Goal: Task Accomplishment & Management: Complete application form

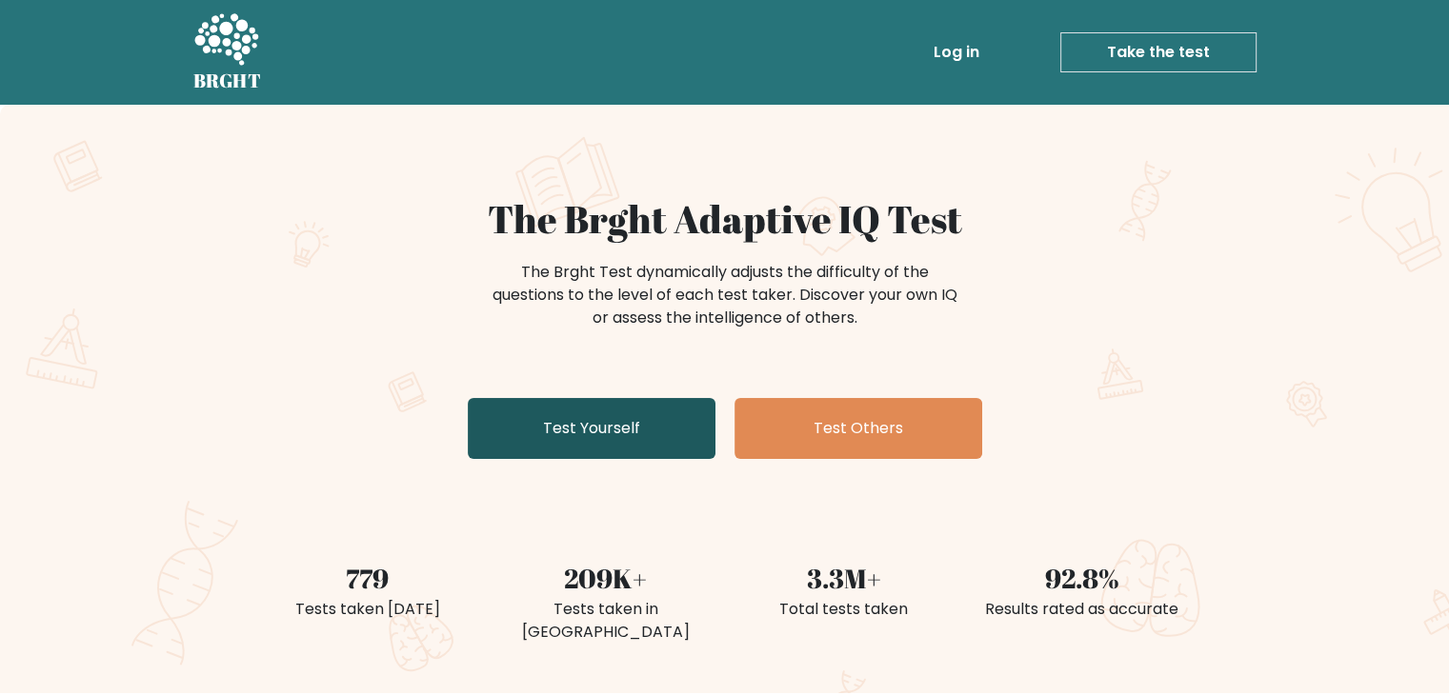
click at [648, 440] on link "Test Yourself" at bounding box center [592, 428] width 248 height 61
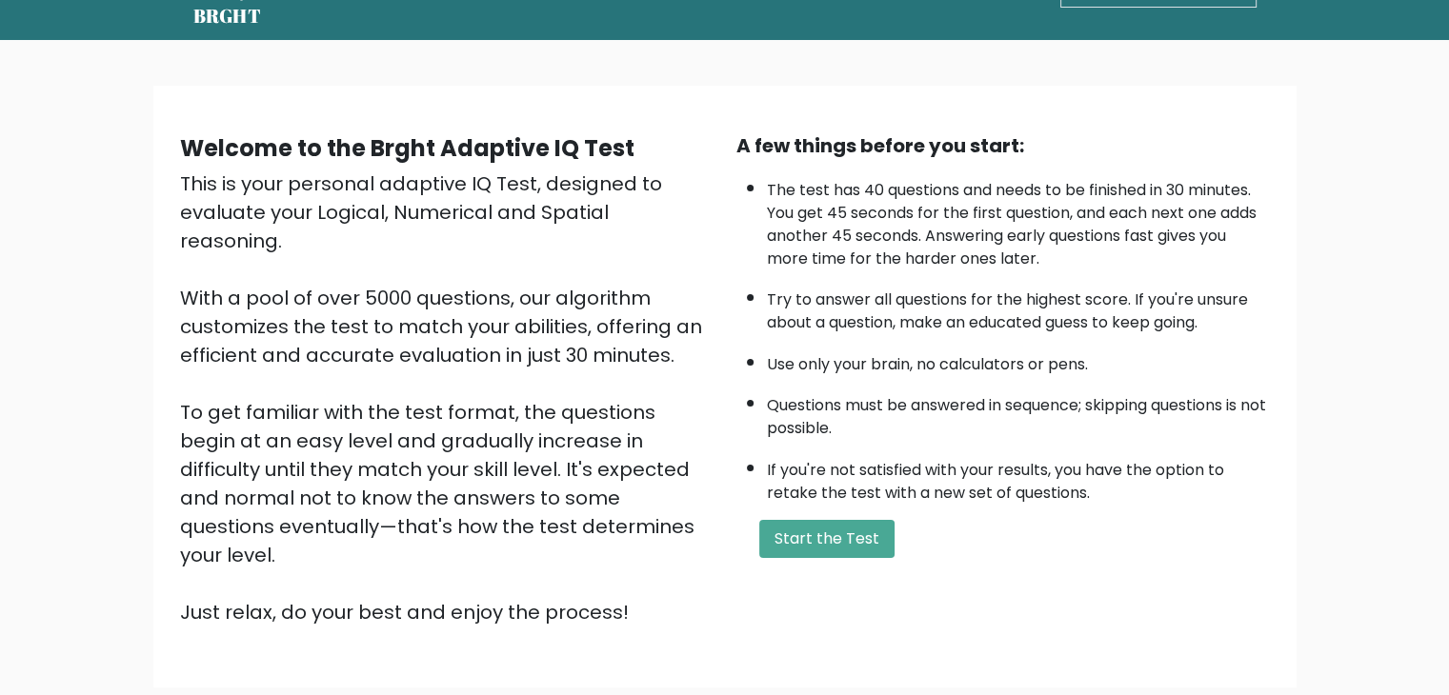
scroll to position [64, 0]
click at [819, 521] on button "Start the Test" at bounding box center [826, 540] width 135 height 38
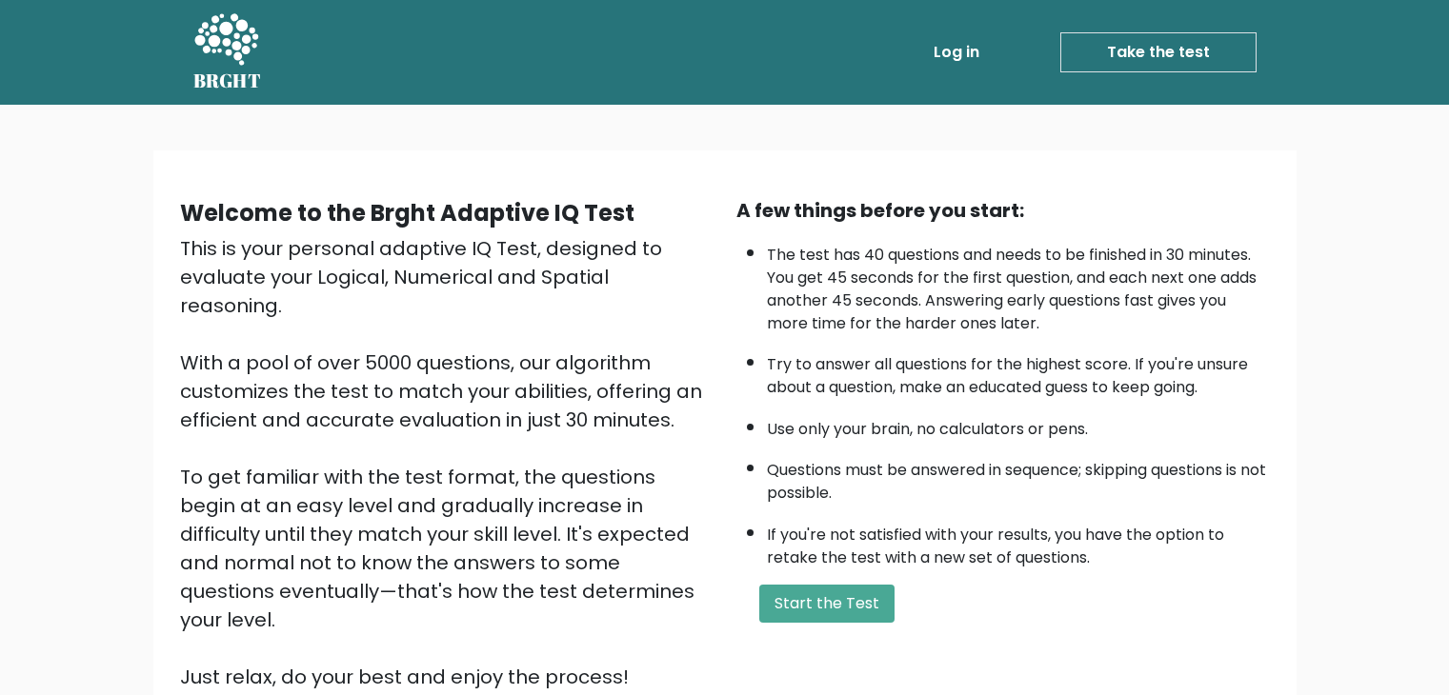
scroll to position [64, 0]
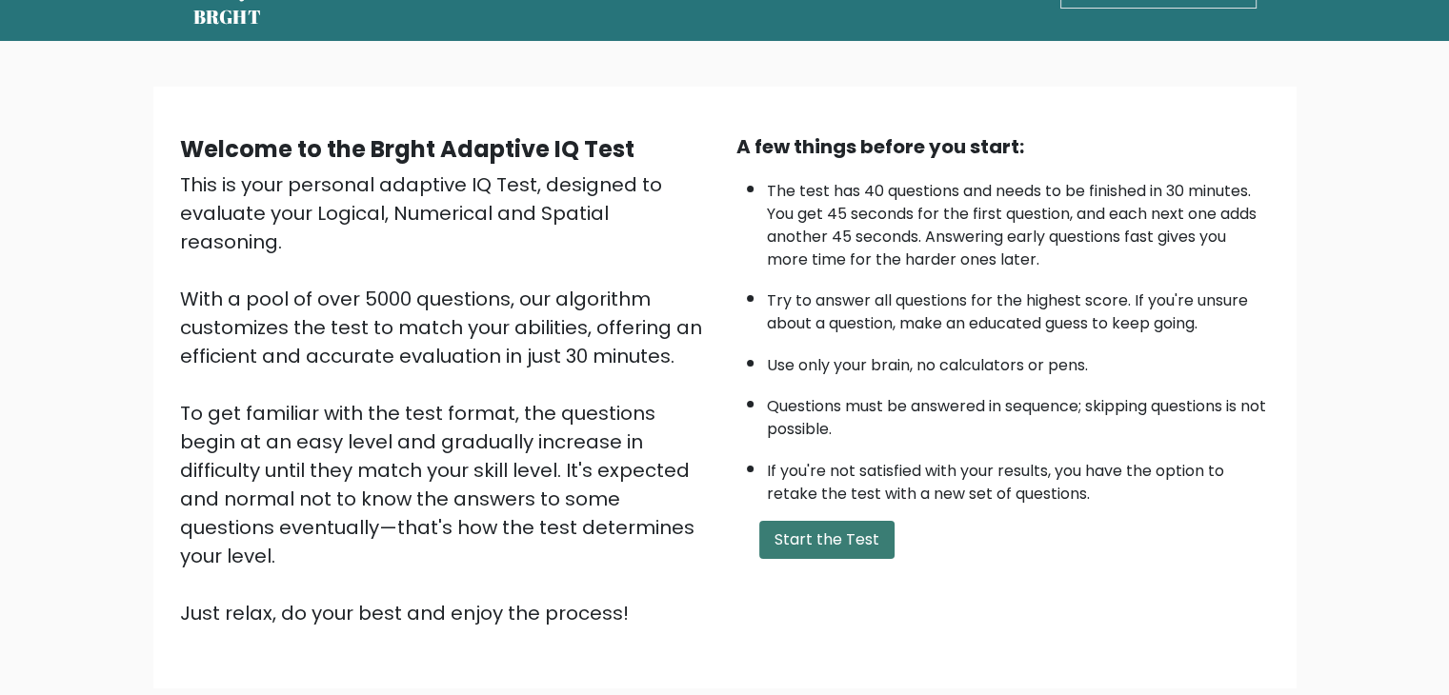
click at [810, 535] on button "Start the Test" at bounding box center [826, 540] width 135 height 38
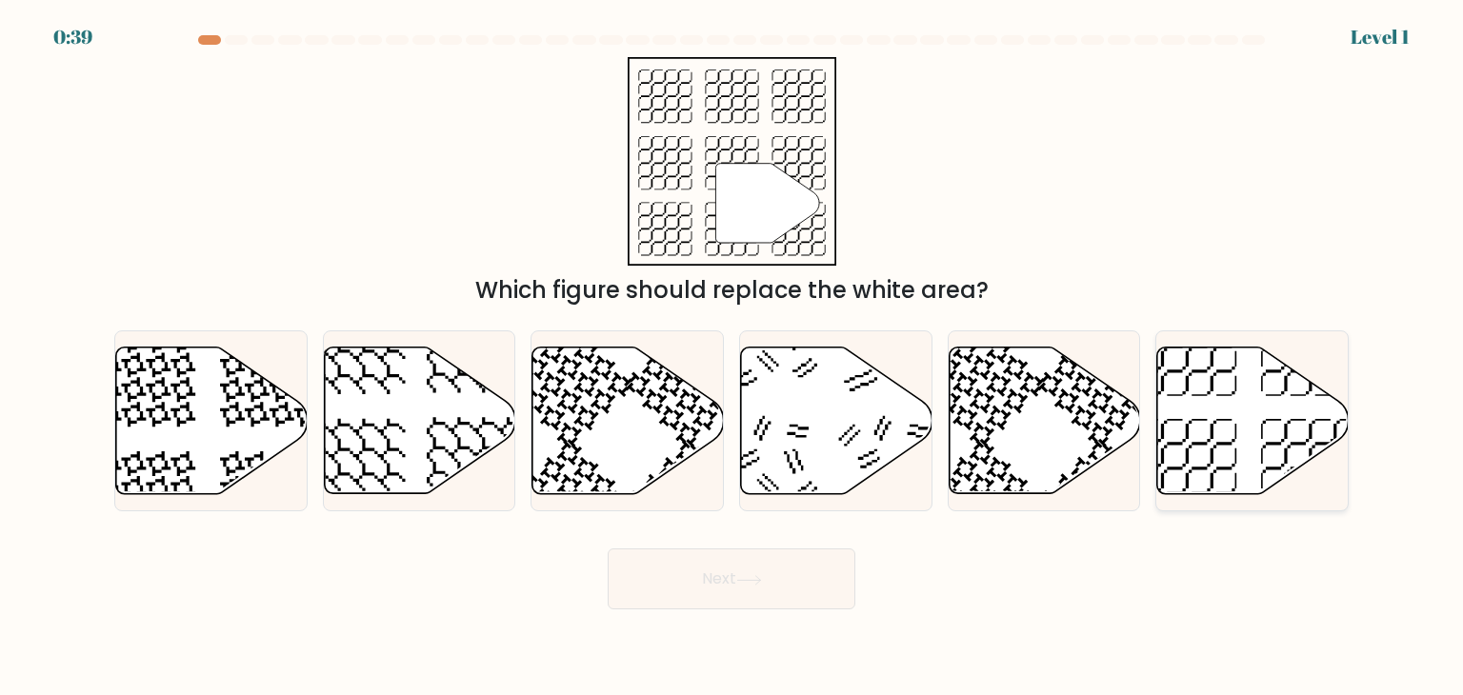
click at [1224, 431] on icon at bounding box center [1252, 421] width 191 height 147
click at [732, 357] on input "f." at bounding box center [732, 353] width 1 height 10
radio input "true"
click at [780, 592] on button "Next" at bounding box center [732, 579] width 248 height 61
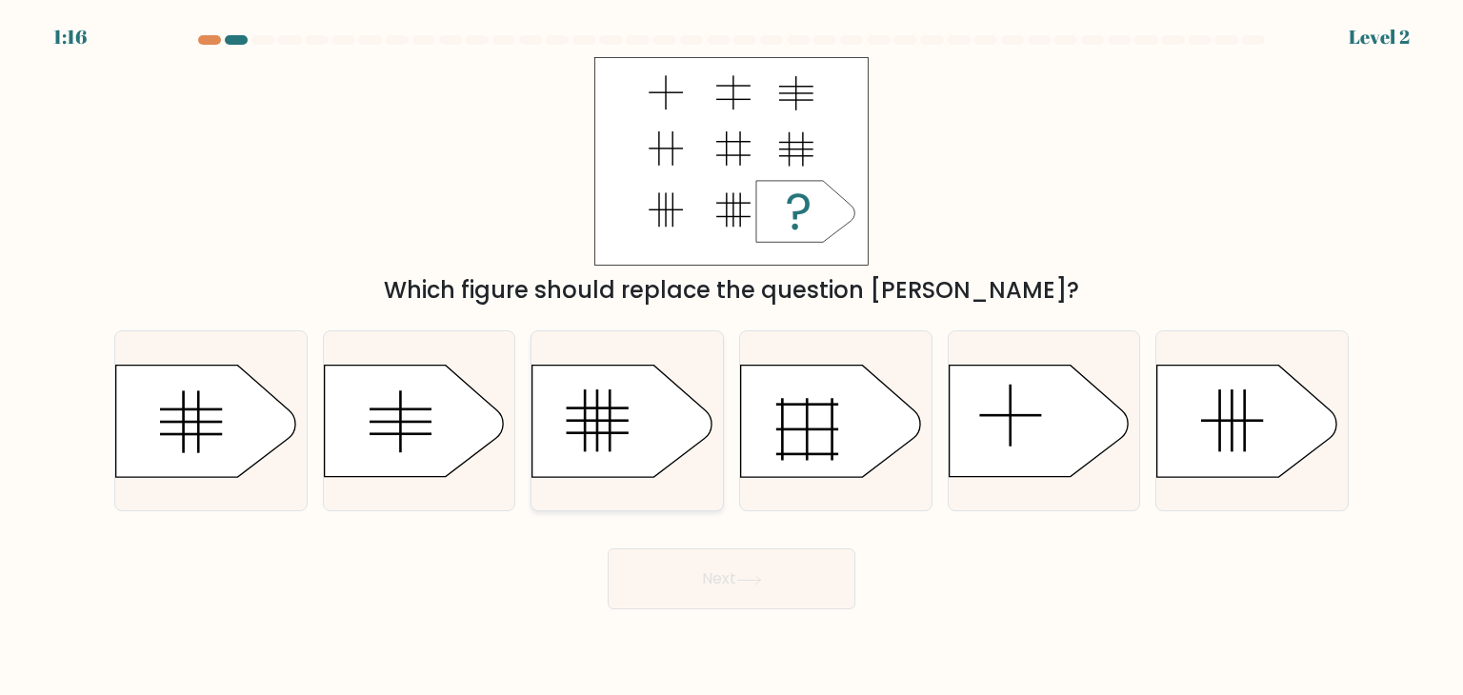
click at [660, 416] on icon at bounding box center [621, 421] width 179 height 111
click at [732, 357] on input "c." at bounding box center [732, 353] width 1 height 10
radio input "true"
click at [749, 569] on button "Next" at bounding box center [732, 579] width 248 height 61
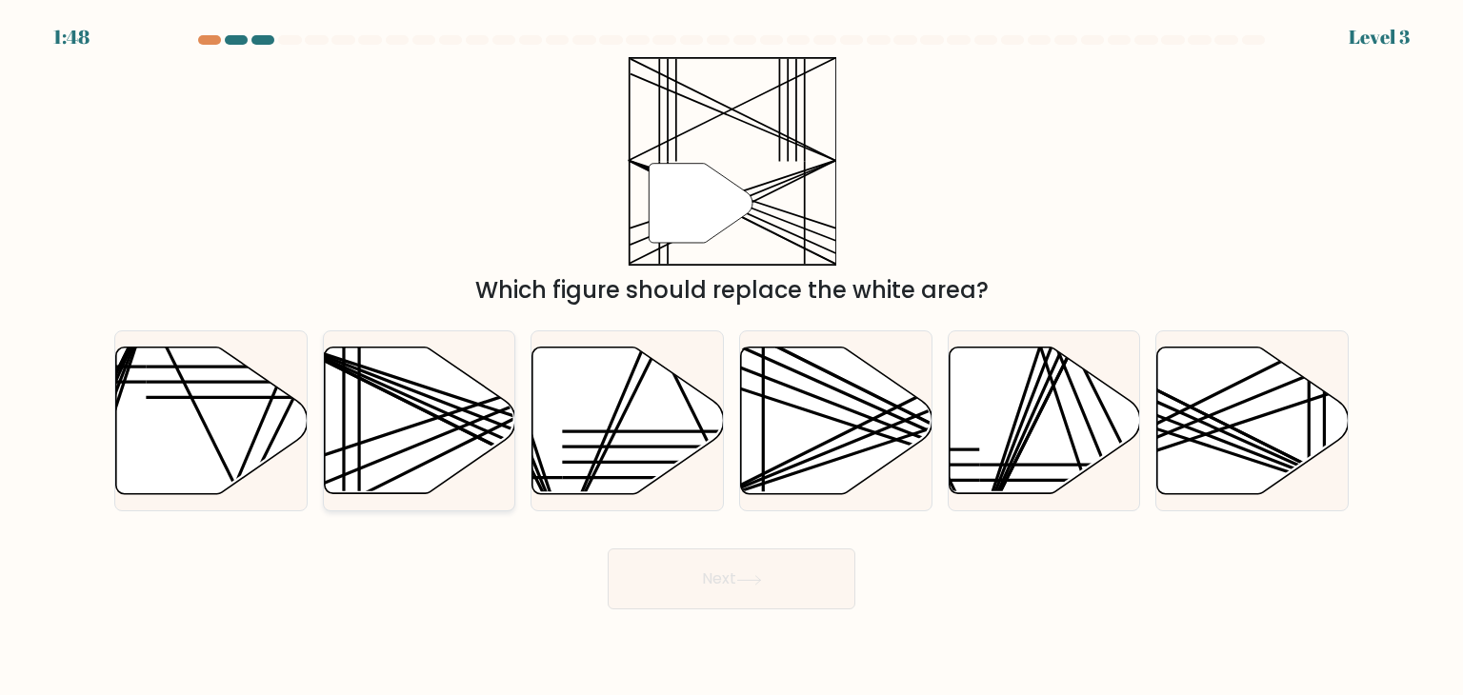
click at [446, 420] on line at bounding box center [479, 437] width 382 height 191
click at [732, 357] on input "b." at bounding box center [732, 353] width 1 height 10
radio input "true"
click at [683, 593] on button "Next" at bounding box center [732, 579] width 248 height 61
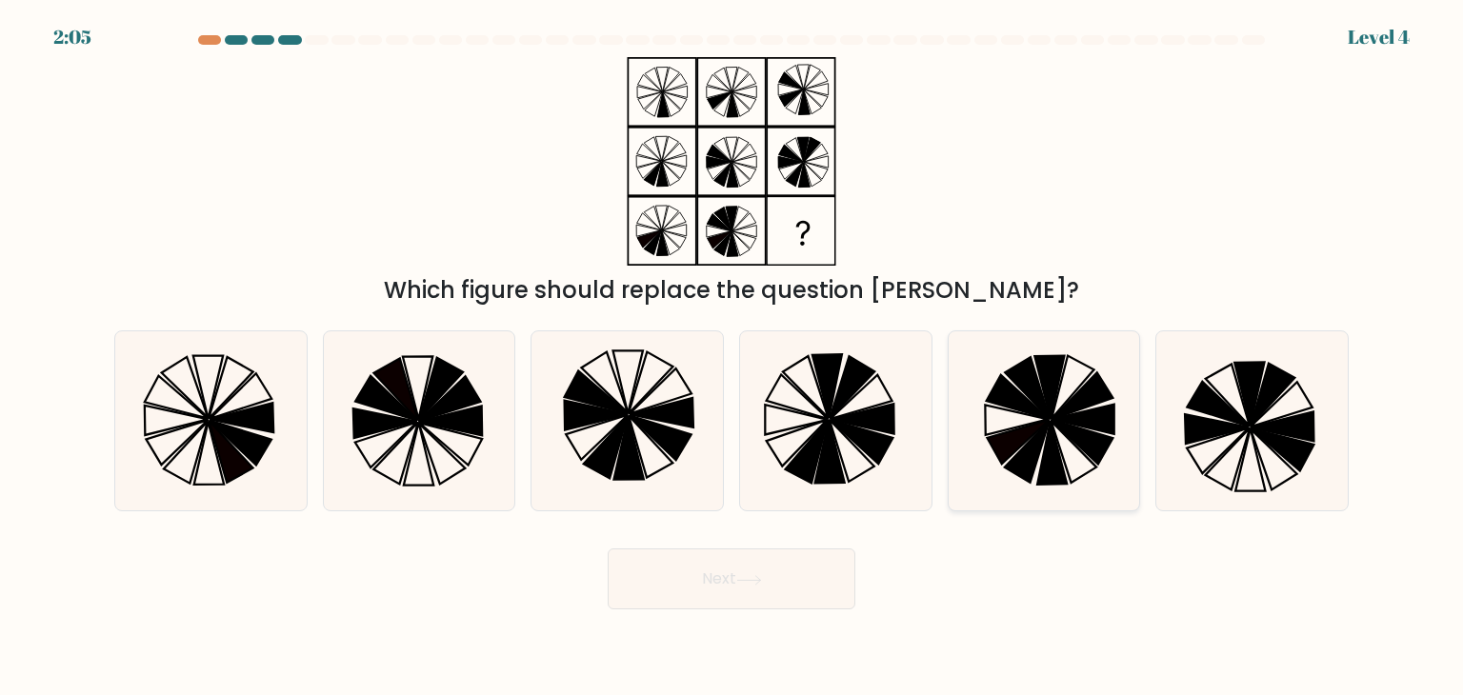
click at [1074, 428] on icon at bounding box center [1082, 442] width 62 height 45
click at [732, 357] on input "e." at bounding box center [732, 353] width 1 height 10
radio input "true"
click at [806, 572] on button "Next" at bounding box center [732, 579] width 248 height 61
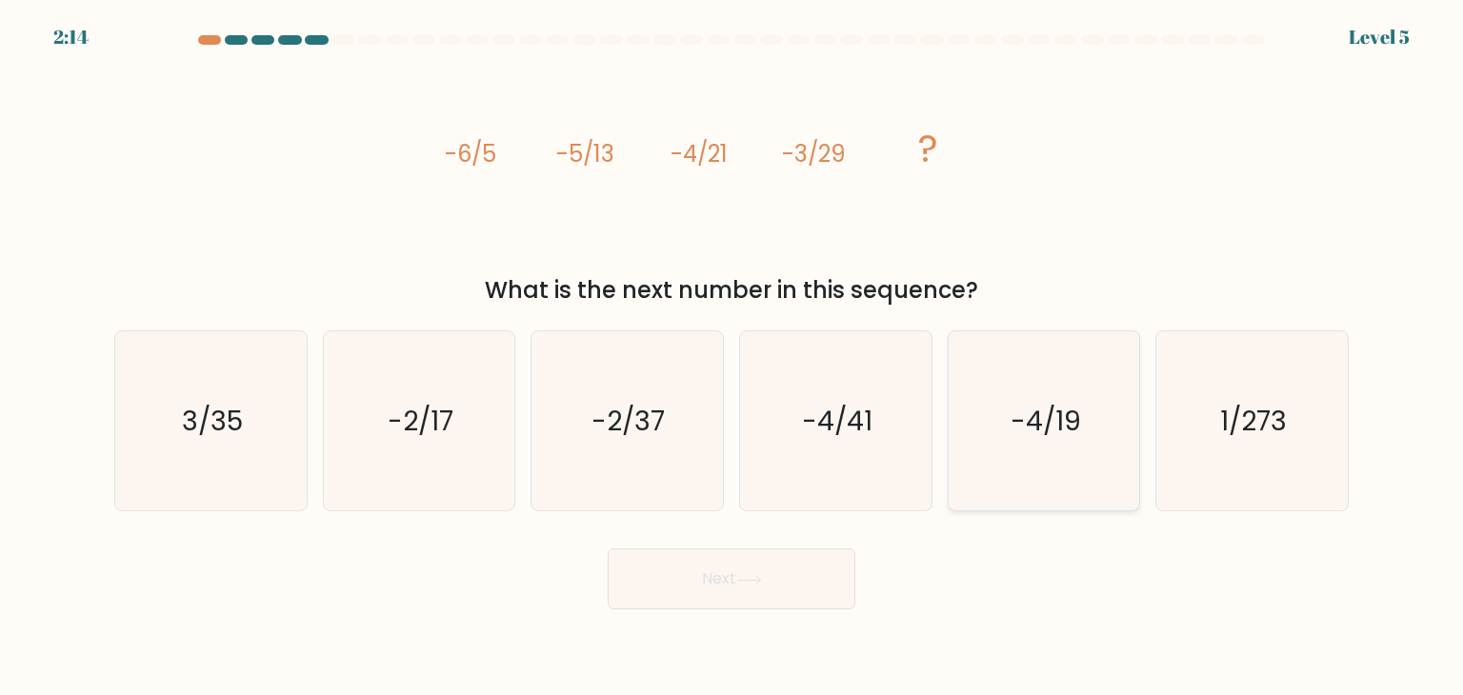
click at [1011, 435] on text "-4/19" at bounding box center [1046, 421] width 70 height 38
click at [732, 357] on input "e. -4/19" at bounding box center [732, 353] width 1 height 10
radio input "true"
click at [835, 466] on icon "-4/41" at bounding box center [835, 420] width 179 height 179
click at [732, 357] on input "d. -4/41" at bounding box center [732, 353] width 1 height 10
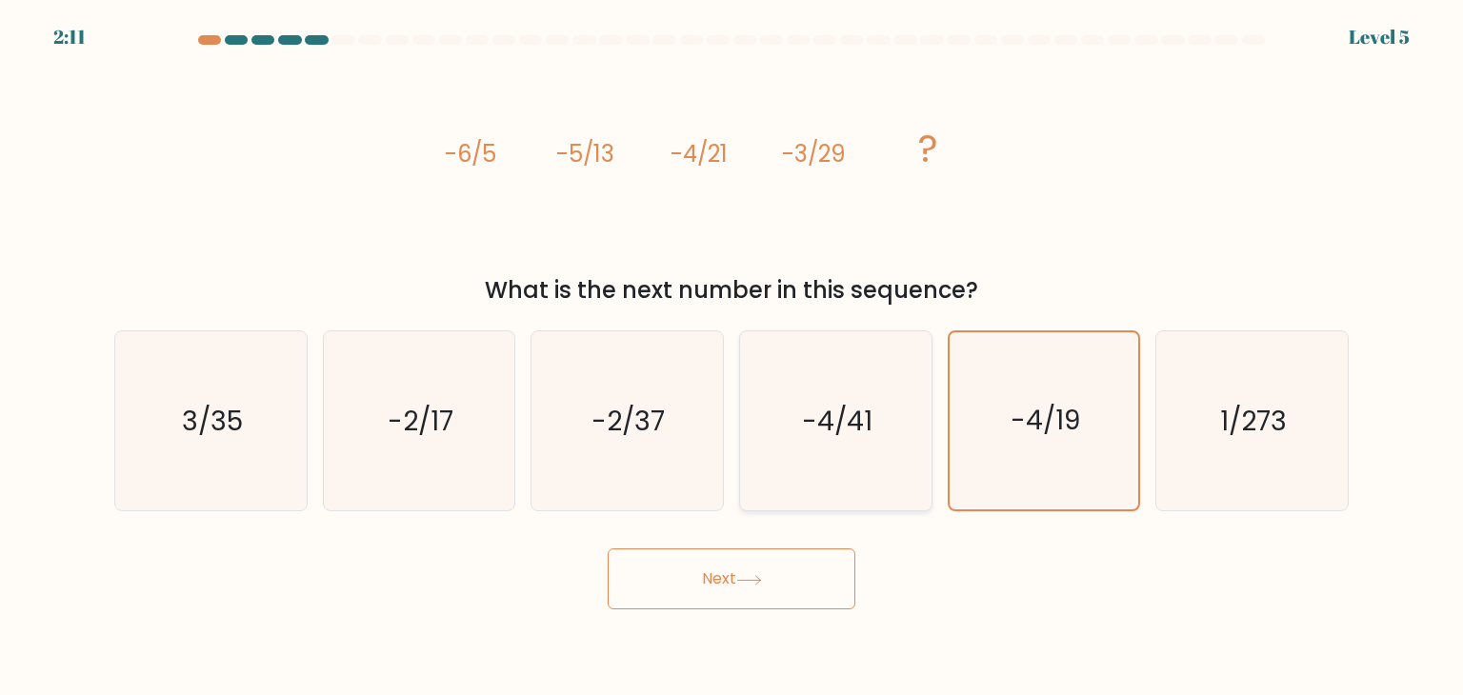
radio input "true"
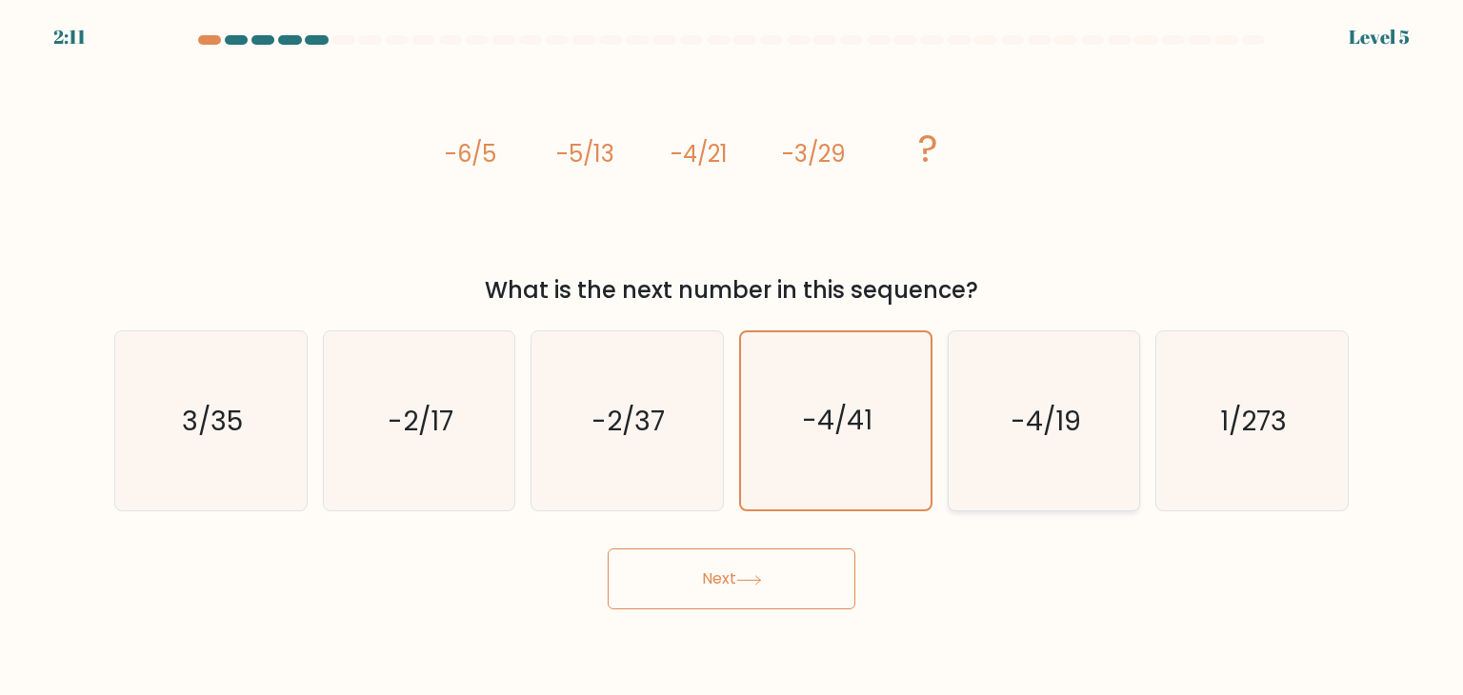
click at [954, 469] on icon "-4/19" at bounding box center [1043, 420] width 179 height 179
click at [732, 357] on input "e. -4/19" at bounding box center [732, 353] width 1 height 10
radio input "true"
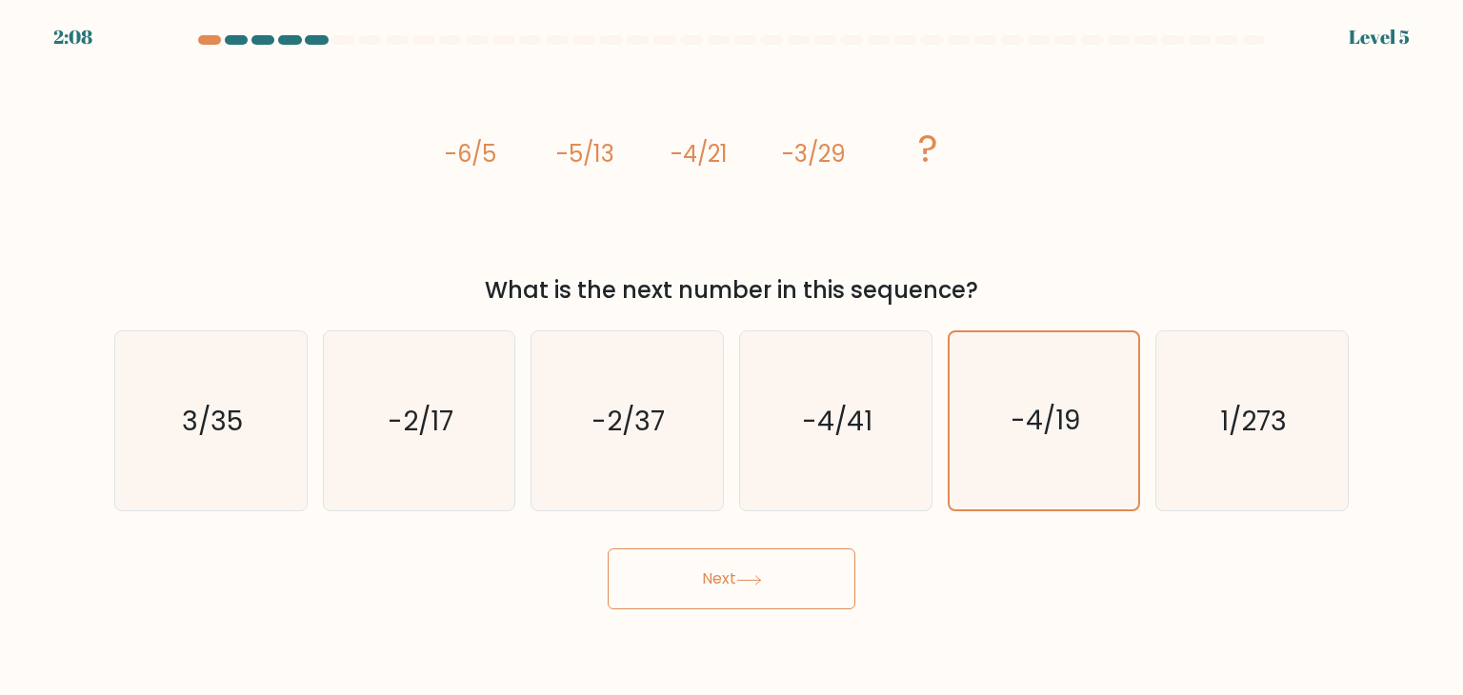
click at [800, 550] on button "Next" at bounding box center [732, 579] width 248 height 61
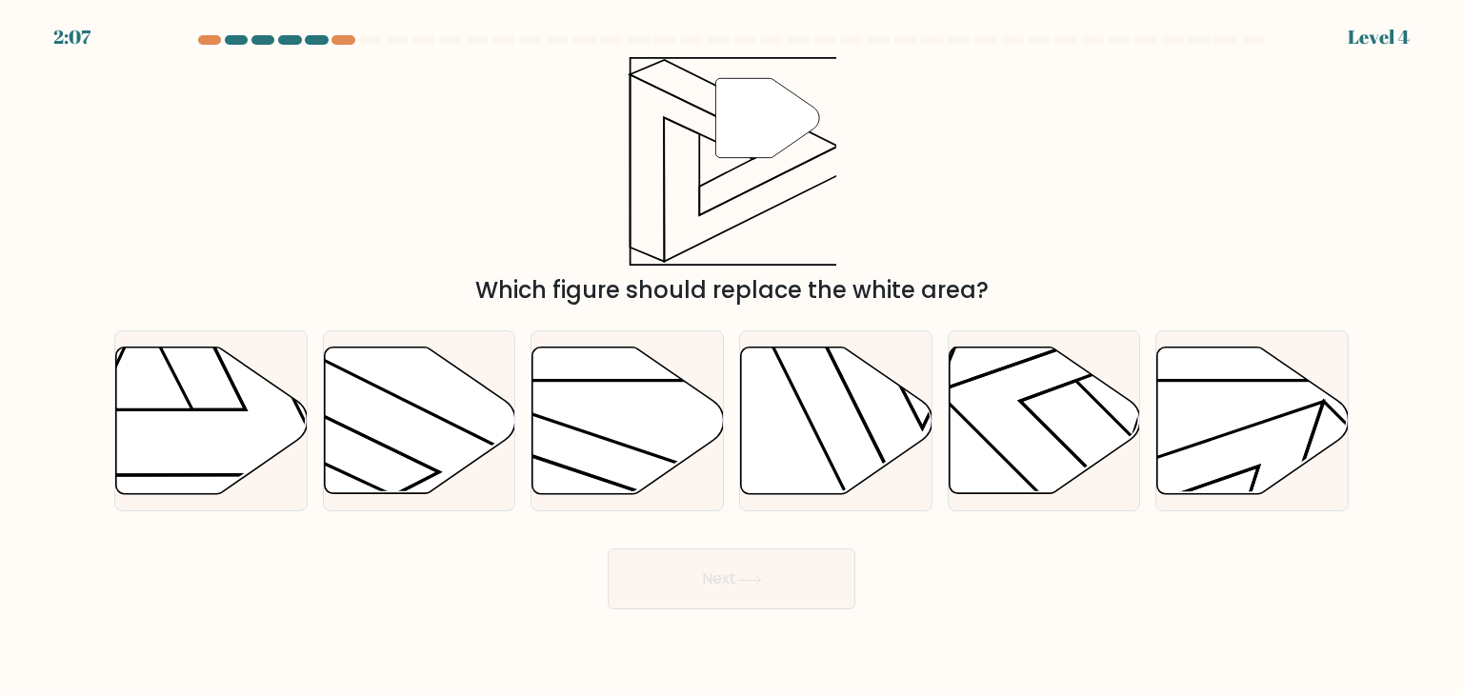
click at [842, 458] on icon at bounding box center [836, 421] width 191 height 147
click at [732, 357] on input "d." at bounding box center [732, 353] width 1 height 10
radio input "true"
click at [438, 415] on icon at bounding box center [419, 421] width 191 height 147
click at [732, 357] on input "b." at bounding box center [732, 353] width 1 height 10
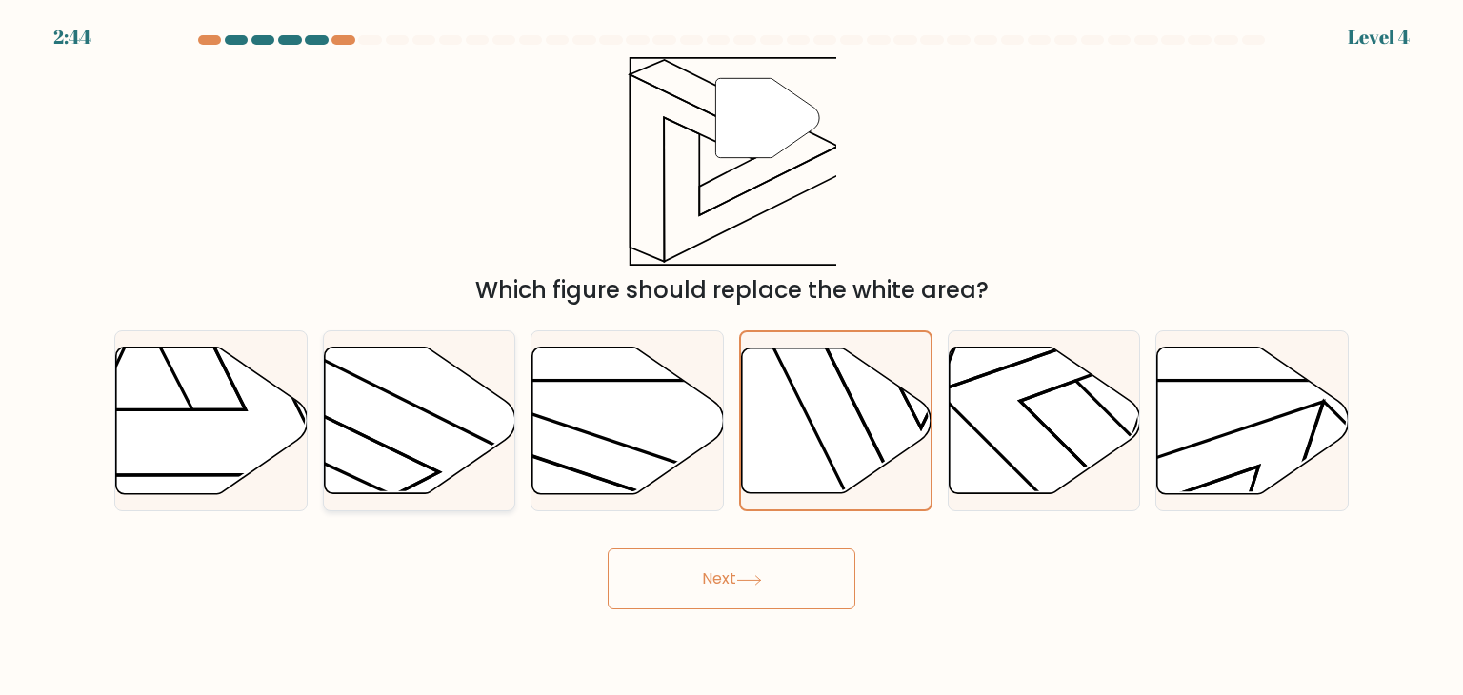
radio input "true"
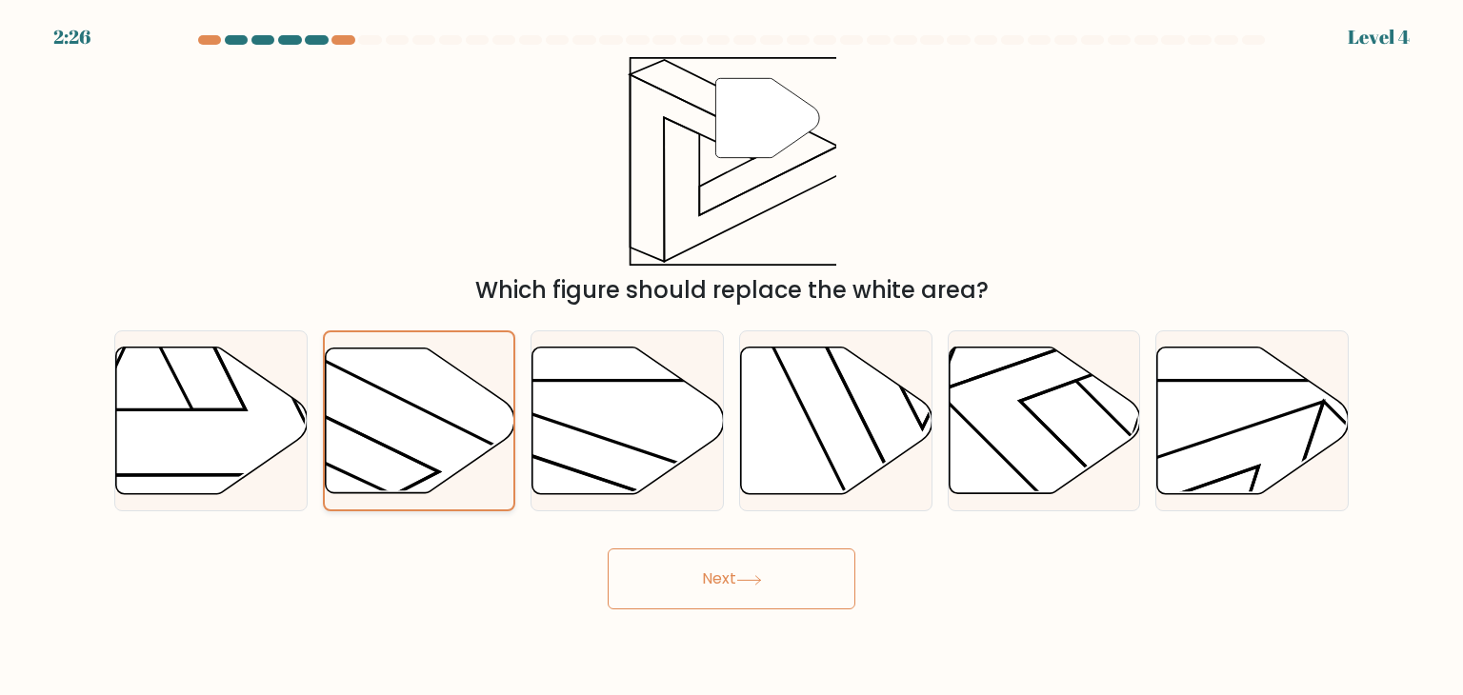
click at [439, 443] on icon at bounding box center [420, 420] width 190 height 145
click at [732, 357] on input "b." at bounding box center [732, 353] width 1 height 10
click at [232, 397] on icon at bounding box center [211, 421] width 191 height 147
click at [732, 357] on input "a." at bounding box center [732, 353] width 1 height 10
radio input "true"
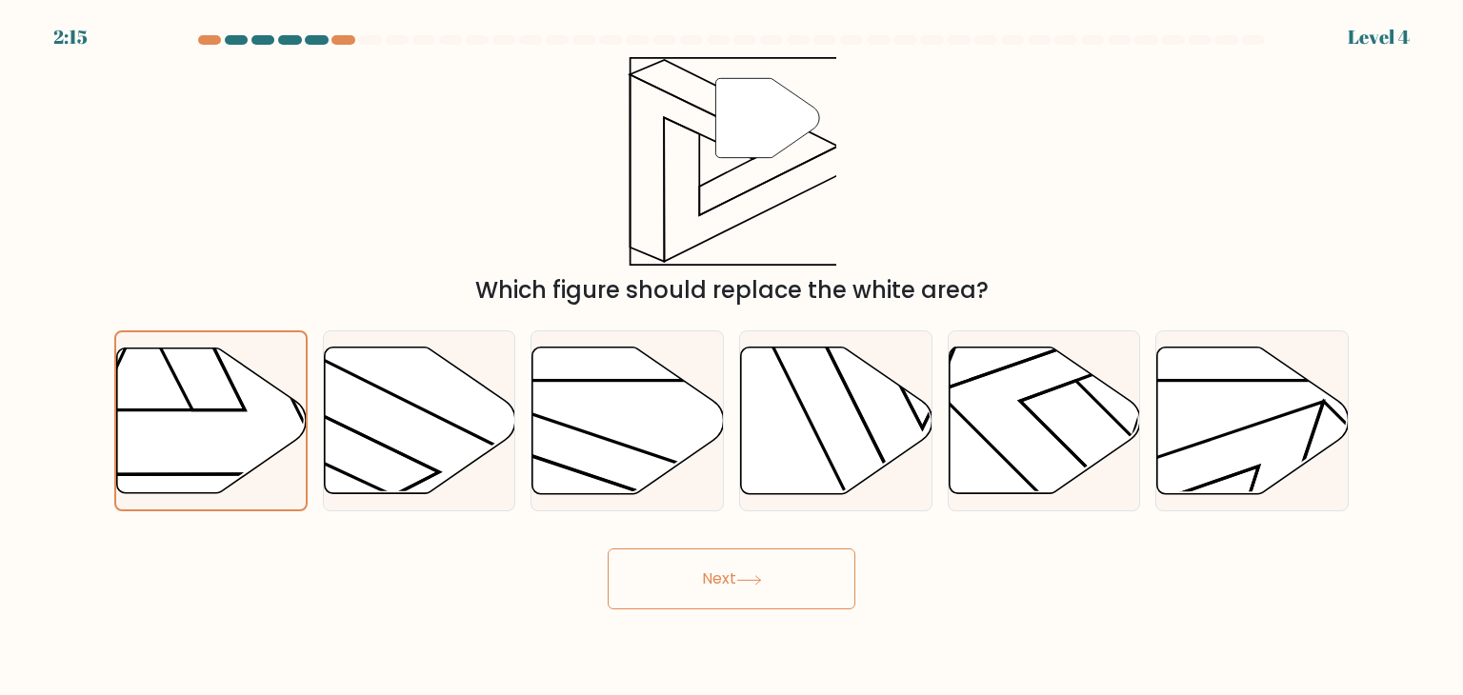
click at [662, 596] on button "Next" at bounding box center [732, 579] width 248 height 61
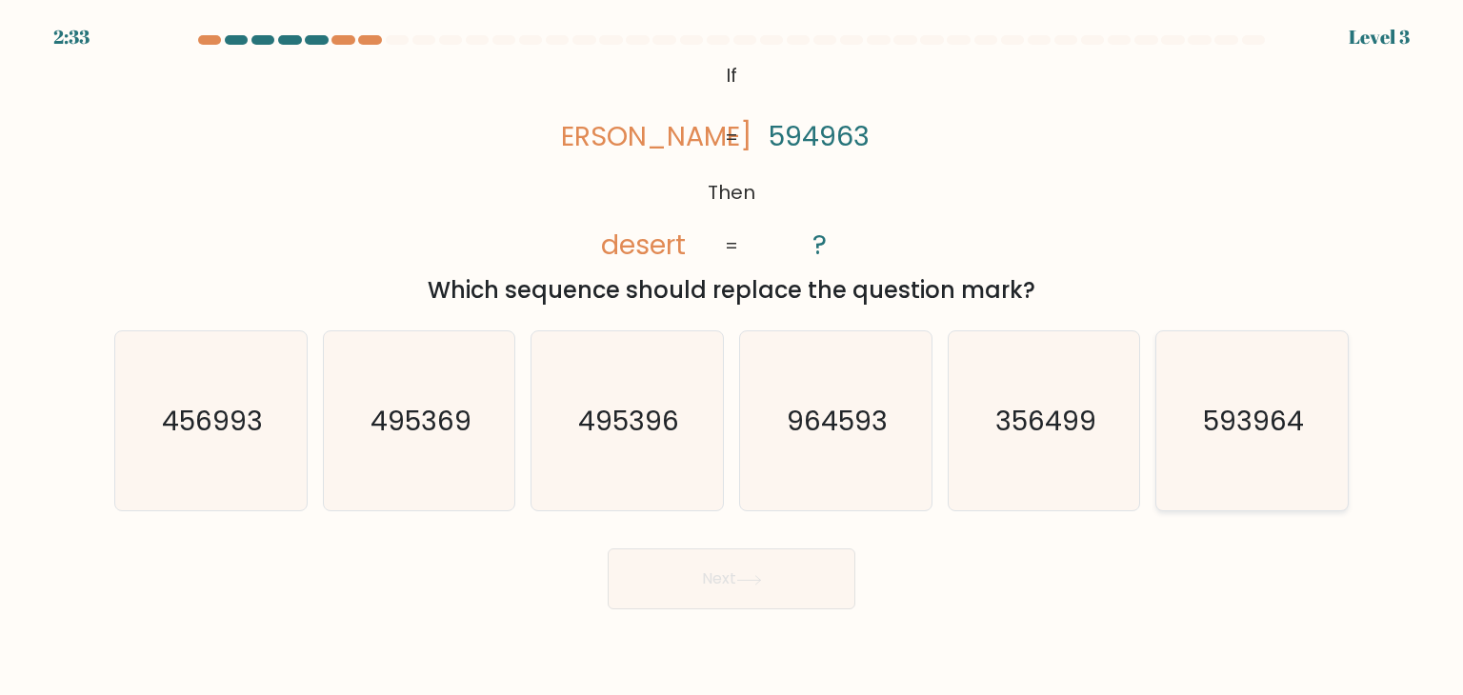
click at [1209, 459] on icon "593964" at bounding box center [1251, 420] width 179 height 179
click at [732, 357] on input "f. 593964" at bounding box center [732, 353] width 1 height 10
radio input "true"
click at [773, 568] on button "Next" at bounding box center [732, 579] width 248 height 61
click at [727, 575] on button "Next" at bounding box center [732, 579] width 248 height 61
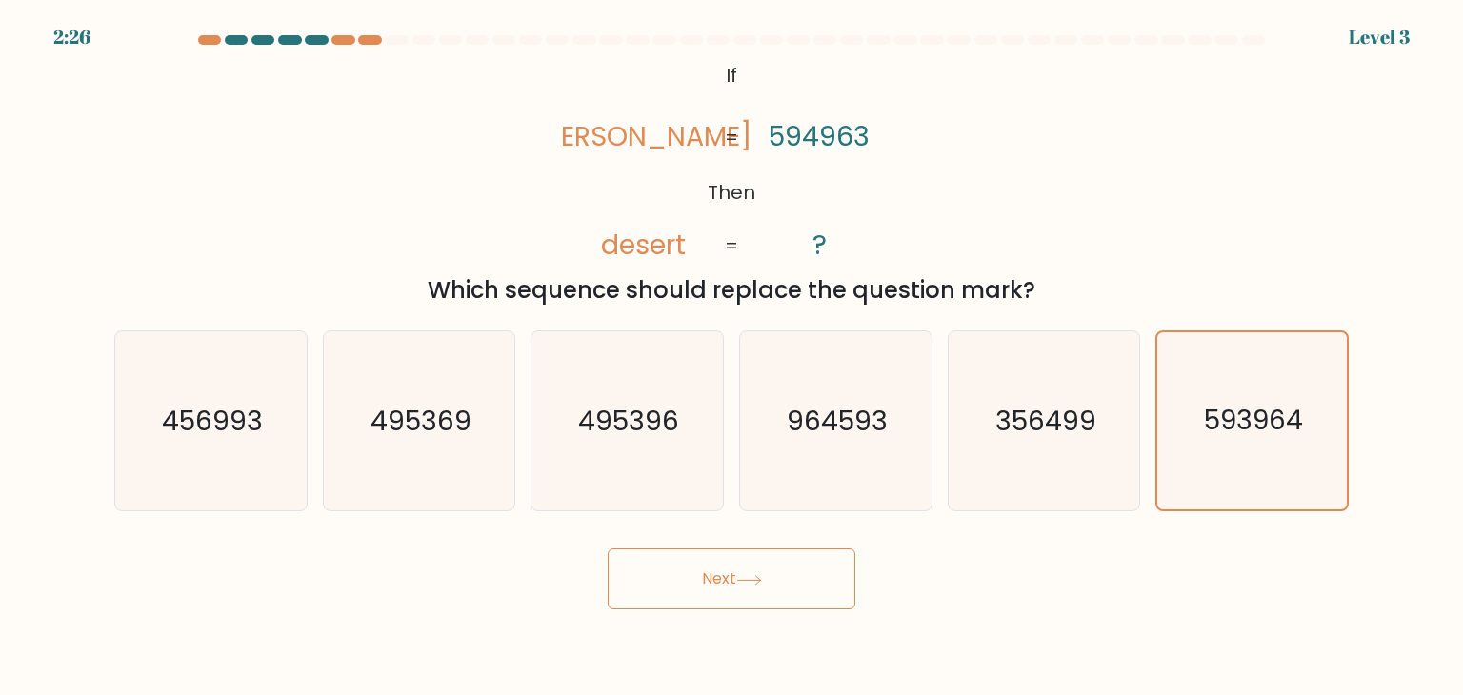
click at [798, 587] on button "Next" at bounding box center [732, 579] width 248 height 61
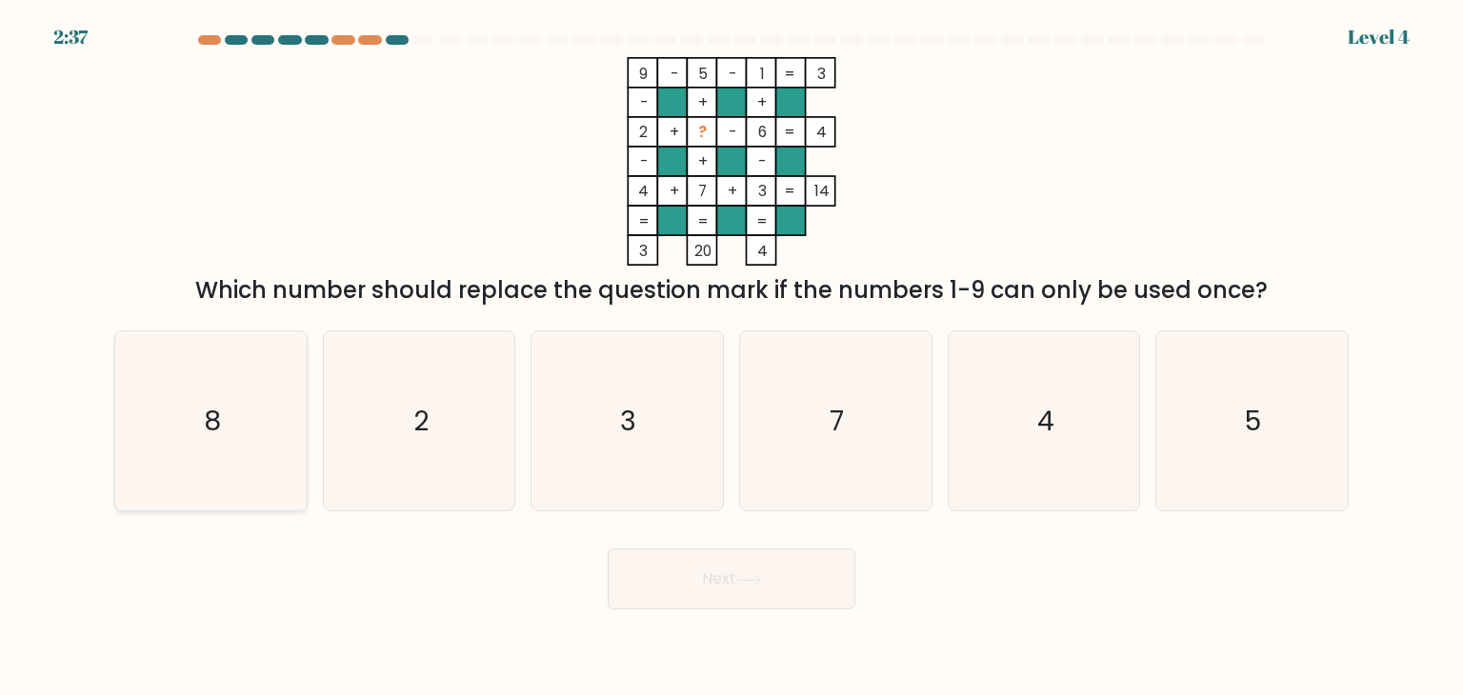
click at [286, 439] on icon "8" at bounding box center [210, 420] width 179 height 179
click at [732, 357] on input "a. 8" at bounding box center [732, 353] width 1 height 10
radio input "true"
click at [745, 603] on button "Next" at bounding box center [732, 579] width 248 height 61
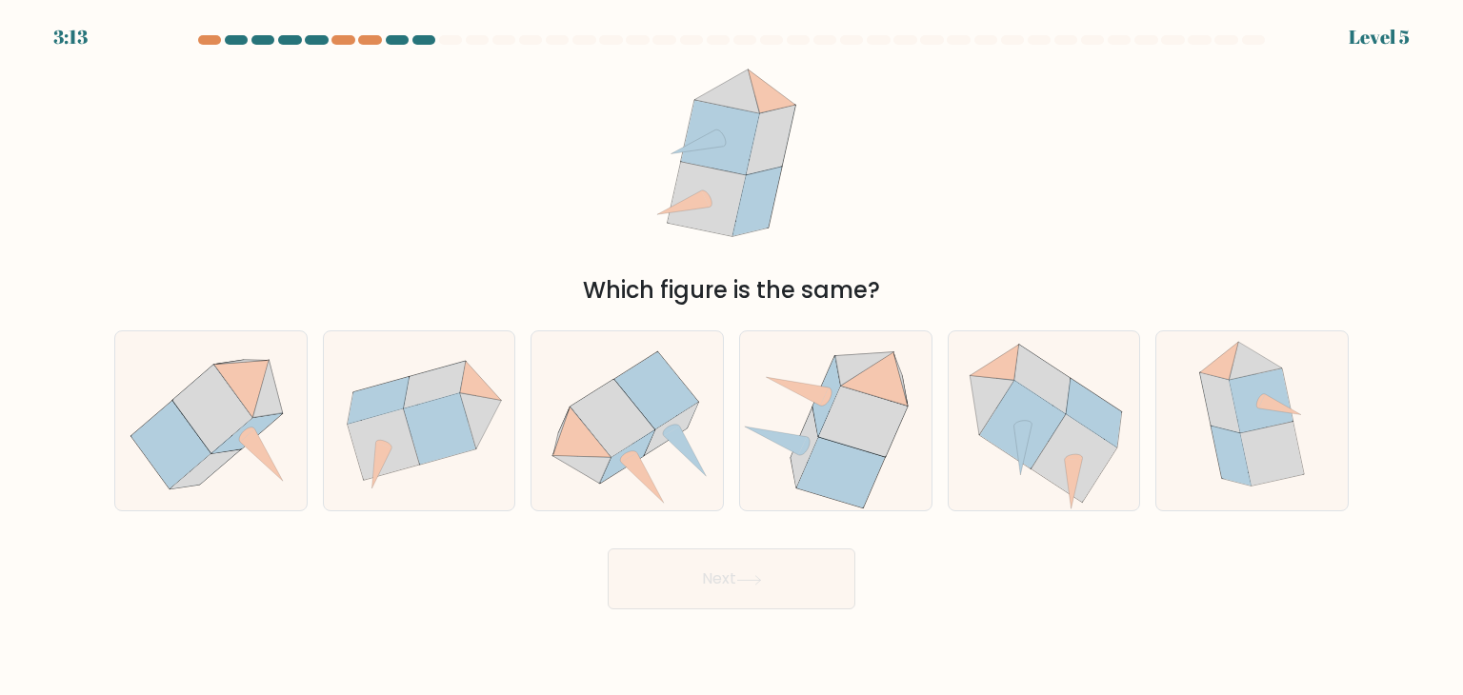
click at [758, 597] on button "Next" at bounding box center [732, 579] width 248 height 61
click at [901, 270] on div "Which figure is the same?" at bounding box center [731, 182] width 1257 height 251
click at [1071, 426] on icon at bounding box center [1075, 458] width 86 height 88
click at [732, 357] on input "e." at bounding box center [732, 353] width 1 height 10
radio input "true"
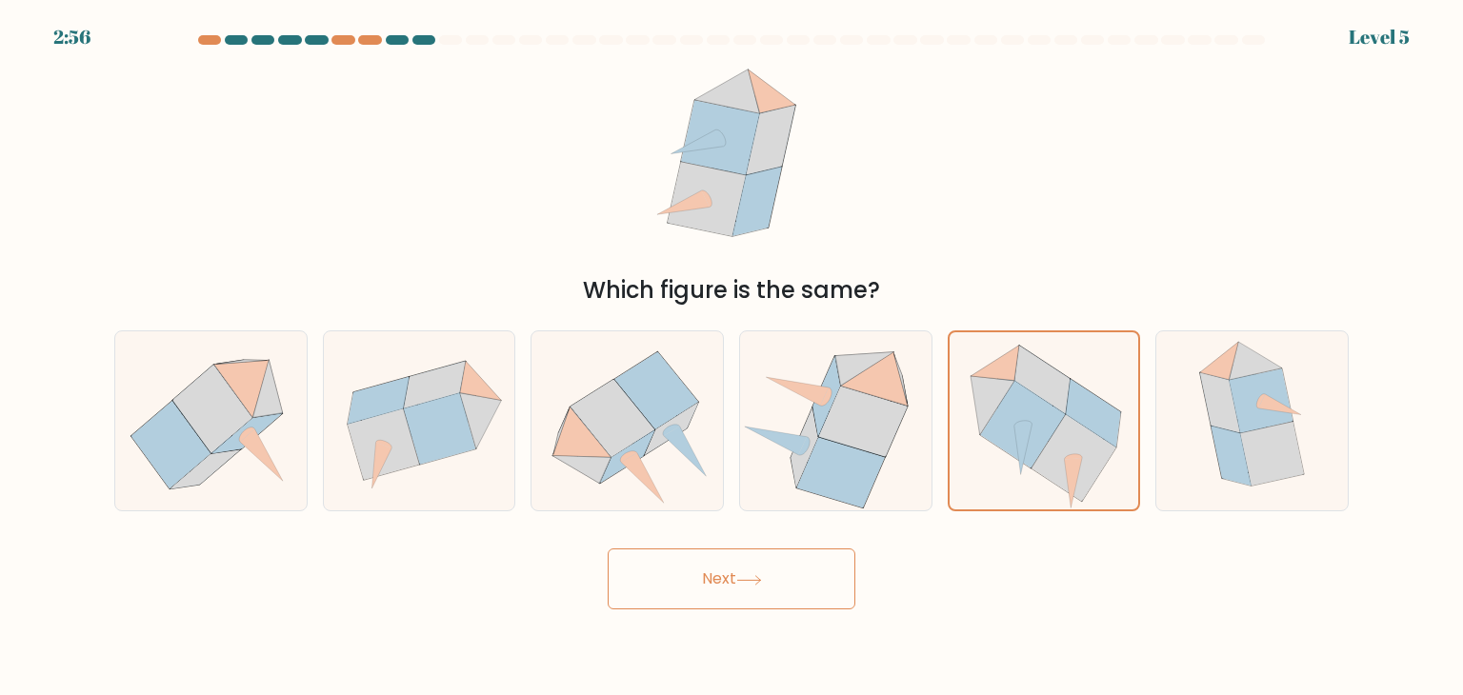
click at [806, 582] on button "Next" at bounding box center [732, 579] width 248 height 61
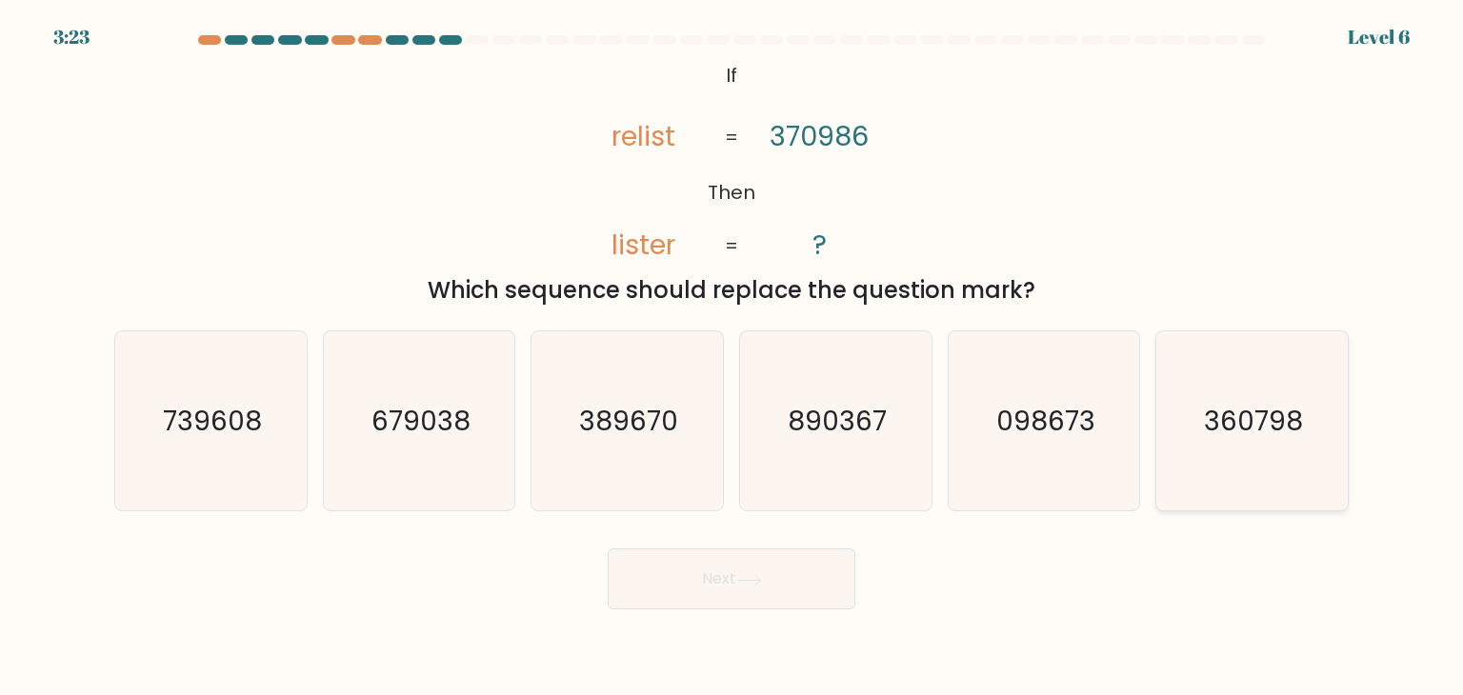
click at [1185, 429] on icon "360798" at bounding box center [1251, 420] width 179 height 179
click at [732, 357] on input "f. 360798" at bounding box center [732, 353] width 1 height 10
radio input "true"
click at [722, 576] on button "Next" at bounding box center [732, 579] width 248 height 61
